Goal: Task Accomplishment & Management: Use online tool/utility

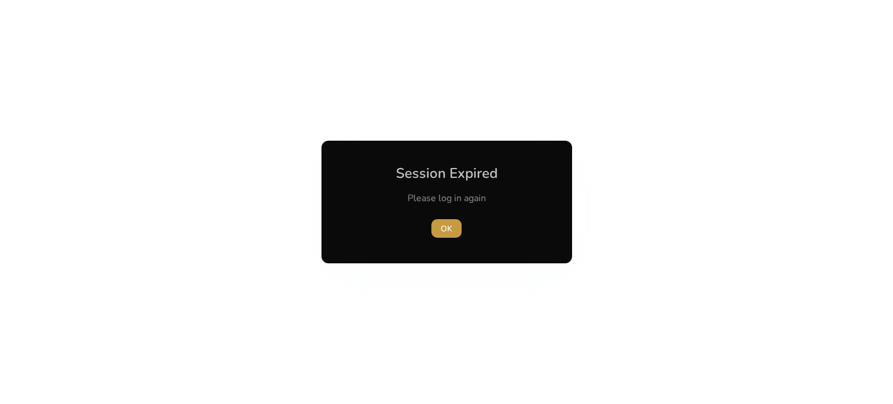
click at [447, 230] on span "OK" at bounding box center [447, 229] width 12 height 12
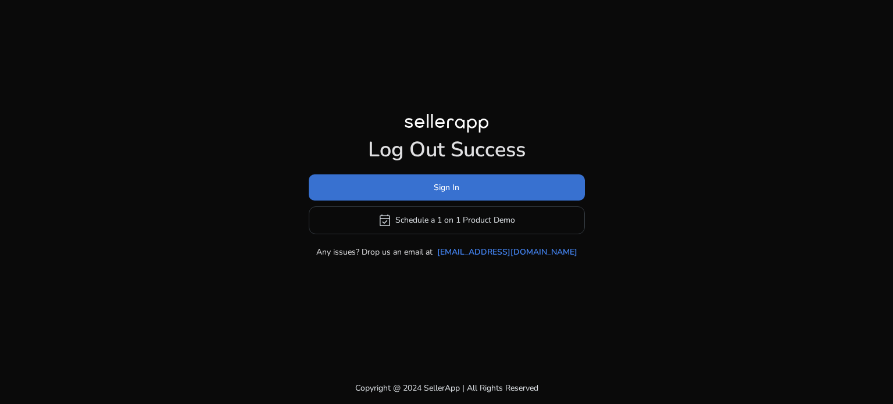
click at [447, 189] on span "Sign In" at bounding box center [447, 187] width 26 height 12
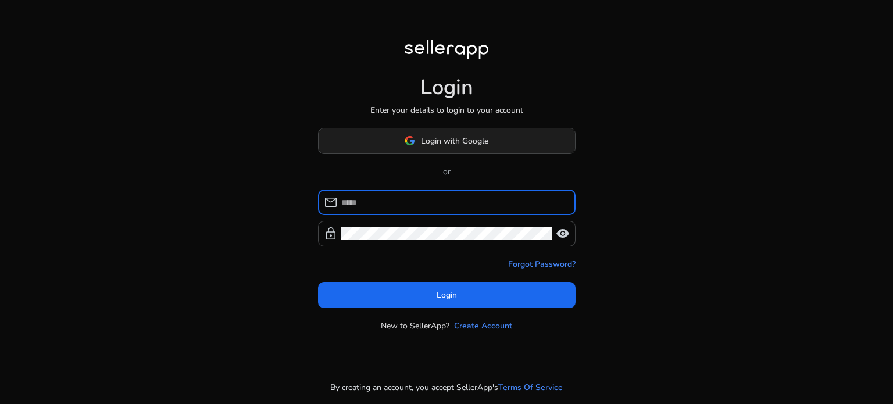
click at [434, 137] on span "Login with Google" at bounding box center [454, 141] width 67 height 12
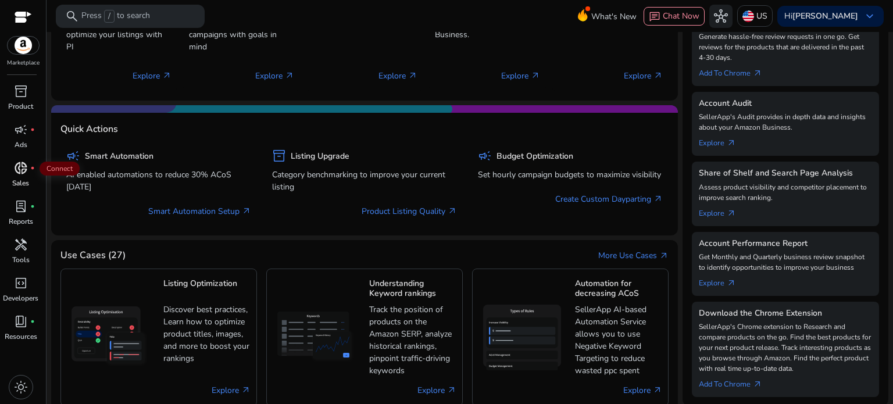
click at [21, 173] on span "donut_small" at bounding box center [21, 168] width 14 height 14
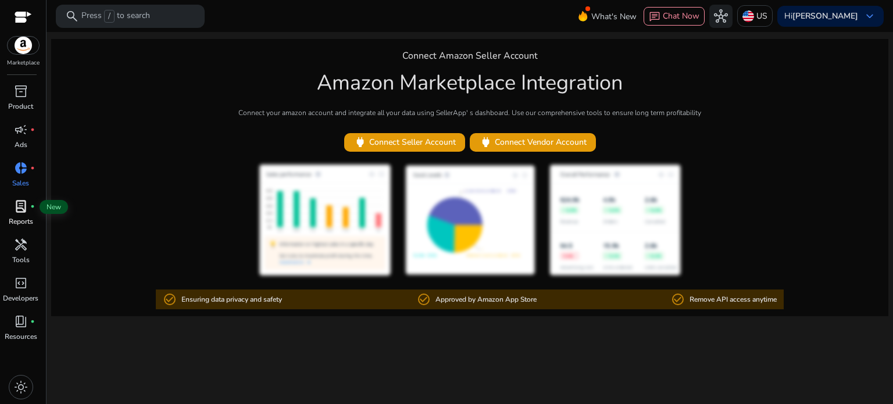
click at [22, 205] on span "lab_profile" at bounding box center [21, 206] width 14 height 14
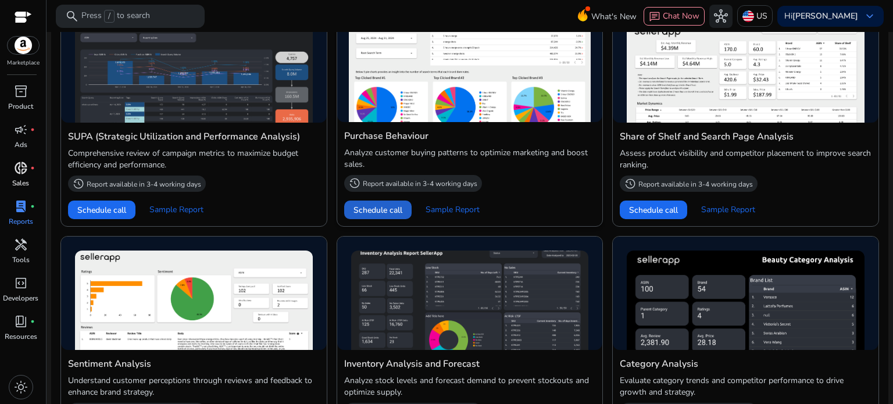
scroll to position [388, 0]
